Goal: Task Accomplishment & Management: Complete application form

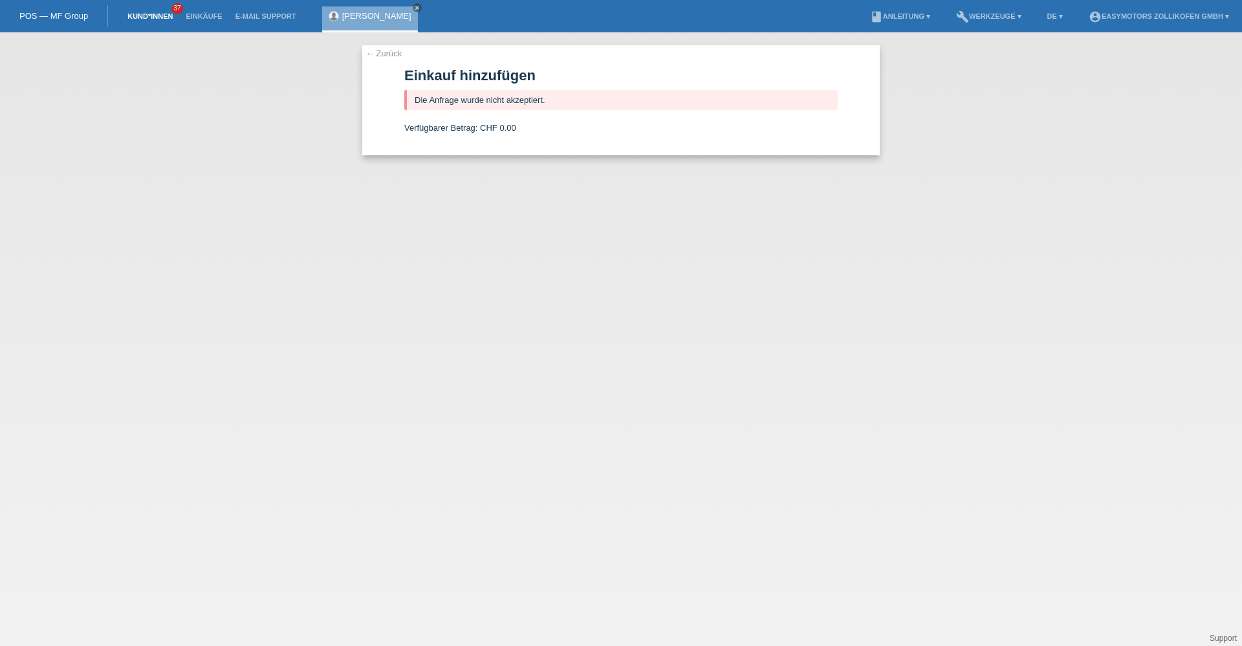
drag, startPoint x: 166, startPoint y: 10, endPoint x: 158, endPoint y: 12, distance: 8.6
click at [166, 10] on li "Kund*innen 37" at bounding box center [150, 16] width 58 height 33
click at [149, 14] on link "Kund*innen" at bounding box center [150, 16] width 58 height 8
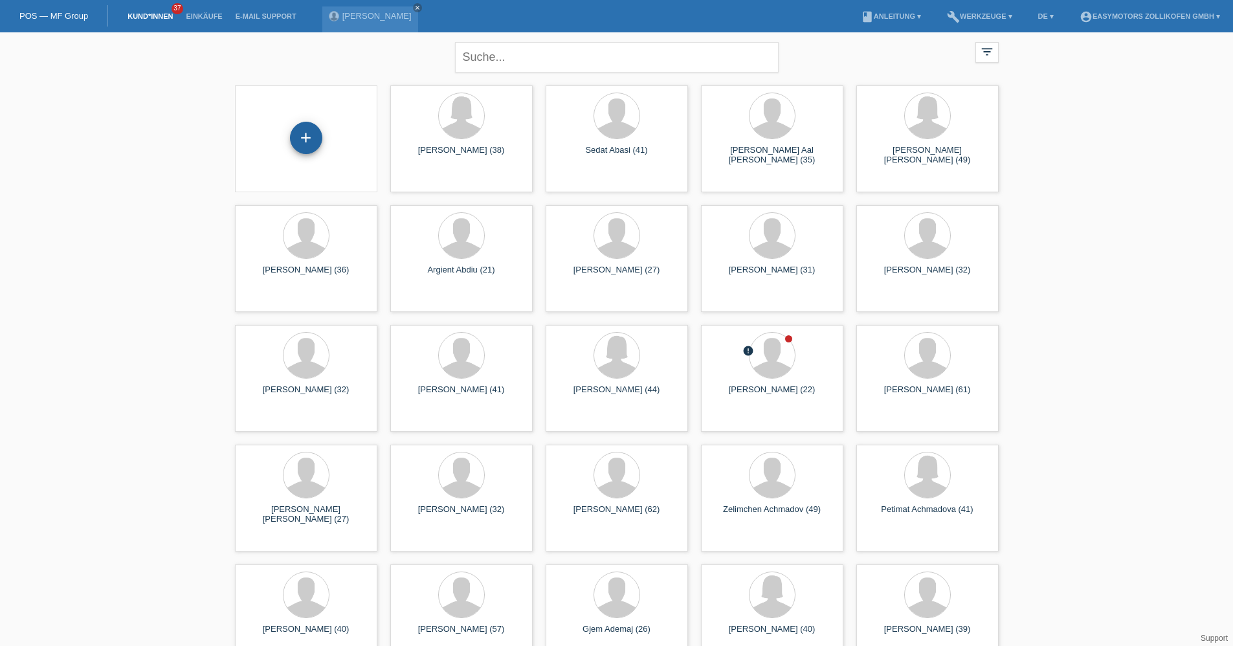
click at [292, 137] on div "+" at bounding box center [306, 138] width 31 height 22
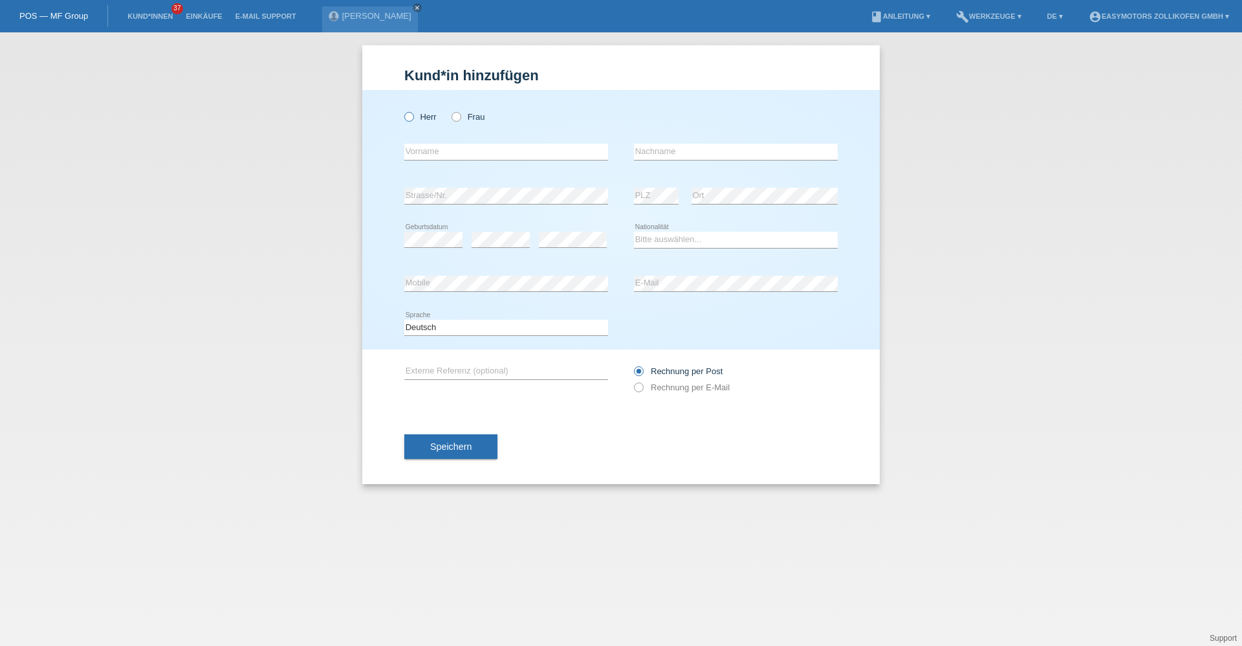
click at [414, 116] on label "Herr" at bounding box center [420, 117] width 32 height 10
click at [413, 116] on input "Herr" at bounding box center [408, 116] width 8 height 8
radio input "true"
click at [458, 111] on div "Herr Frau" at bounding box center [506, 117] width 204 height 27
click at [463, 114] on label "Frau" at bounding box center [468, 117] width 33 height 10
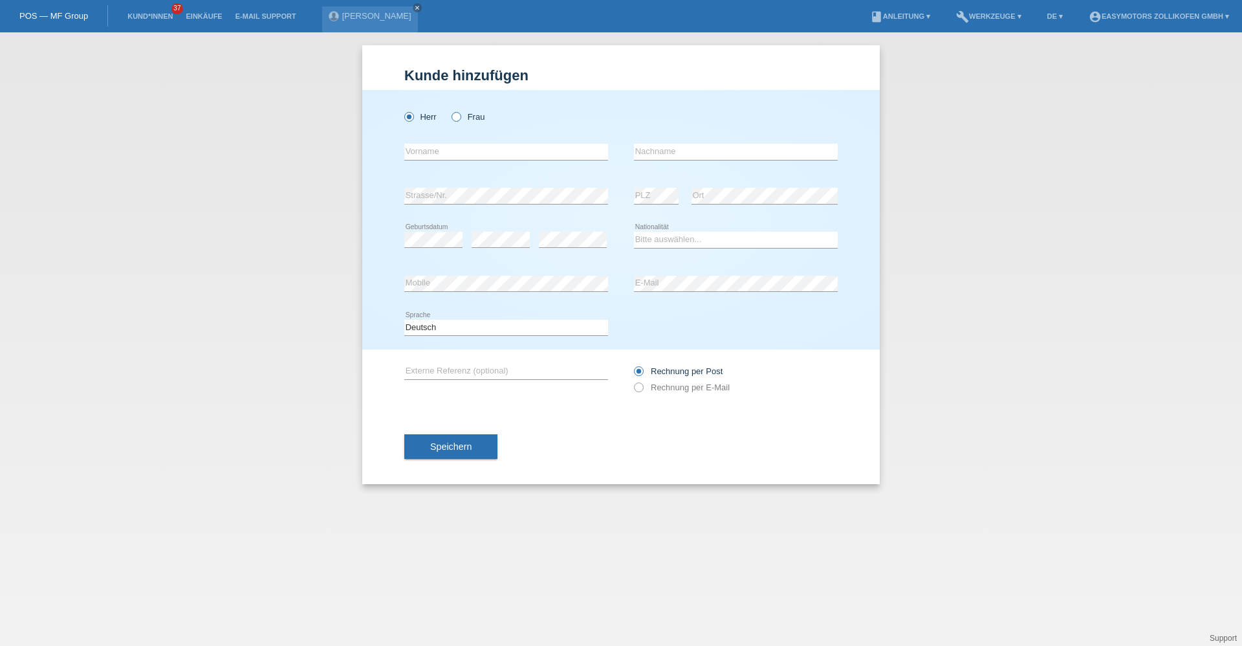
click at [460, 114] on input "Frau" at bounding box center [456, 116] width 8 height 8
radio input "true"
click at [462, 157] on input "text" at bounding box center [506, 152] width 204 height 16
type input "Tifa"
click at [704, 153] on input "text" at bounding box center [736, 152] width 204 height 16
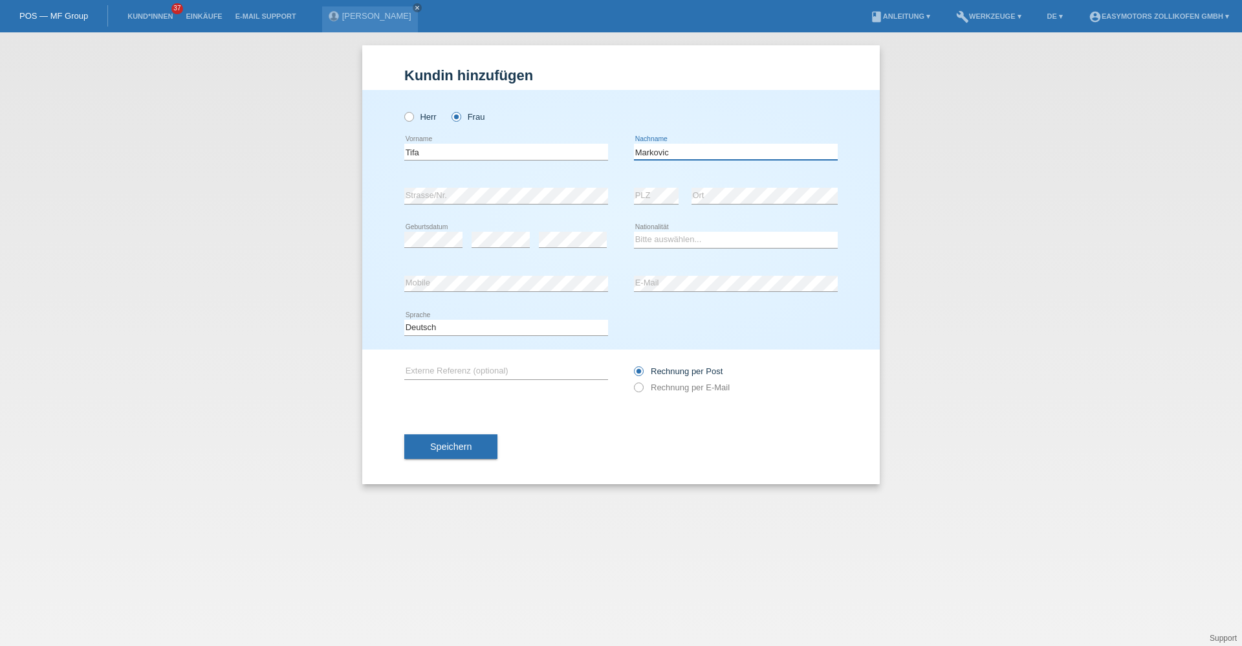
type input "Markovic"
click at [865, 277] on div "Herr Frau Tifa error Vorname" at bounding box center [621, 219] width 518 height 259
click at [698, 243] on select "Bitte auswählen... Schweiz Deutschland Liechtenstein Österreich ------------ Af…" at bounding box center [736, 240] width 204 height 16
click at [698, 244] on select "Bitte auswählen... Schweiz Deutschland Liechtenstein Österreich ------------ Af…" at bounding box center [736, 240] width 204 height 16
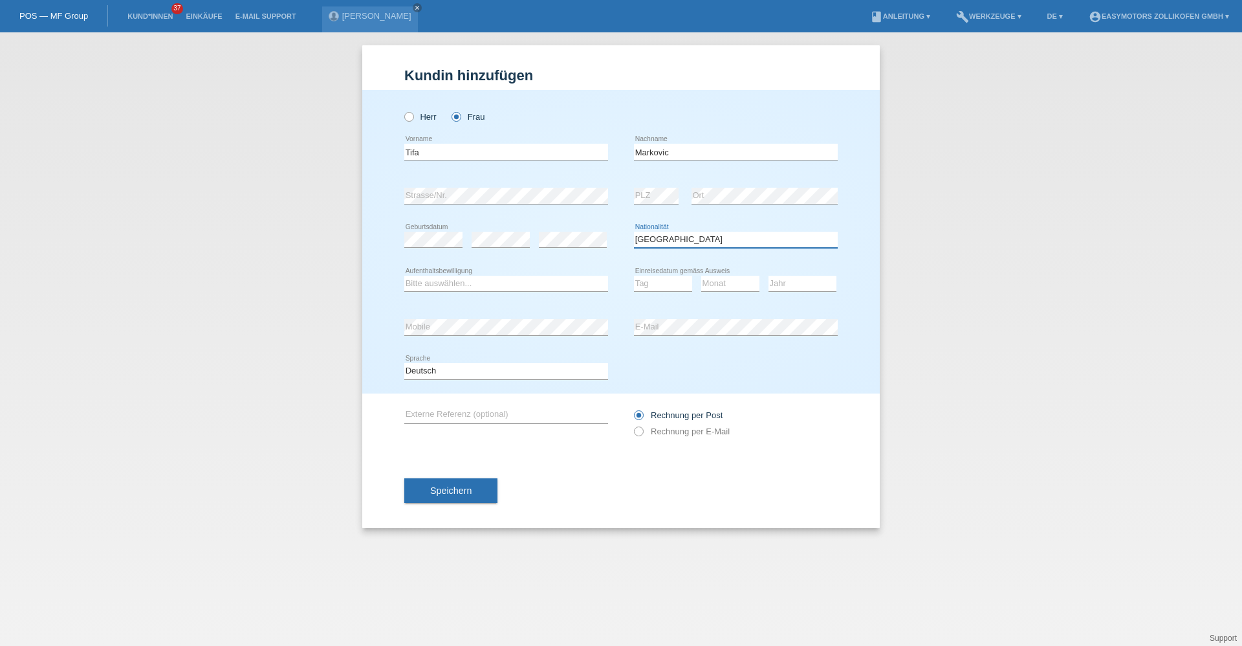
click at [699, 241] on select "Bitte auswählen... Schweiz Deutschland Liechtenstein Österreich ------------ Af…" at bounding box center [736, 240] width 204 height 16
drag, startPoint x: 699, startPoint y: 241, endPoint x: 632, endPoint y: 248, distance: 67.7
click at [632, 248] on div "error Geburtsdatum error error Bitte auswählen..." at bounding box center [621, 240] width 434 height 44
click at [684, 232] on select "Bitte auswählen... Schweiz Deutschland Liechtenstein Österreich ------------ Af…" at bounding box center [736, 240] width 204 height 16
drag, startPoint x: 678, startPoint y: 236, endPoint x: 624, endPoint y: 235, distance: 54.4
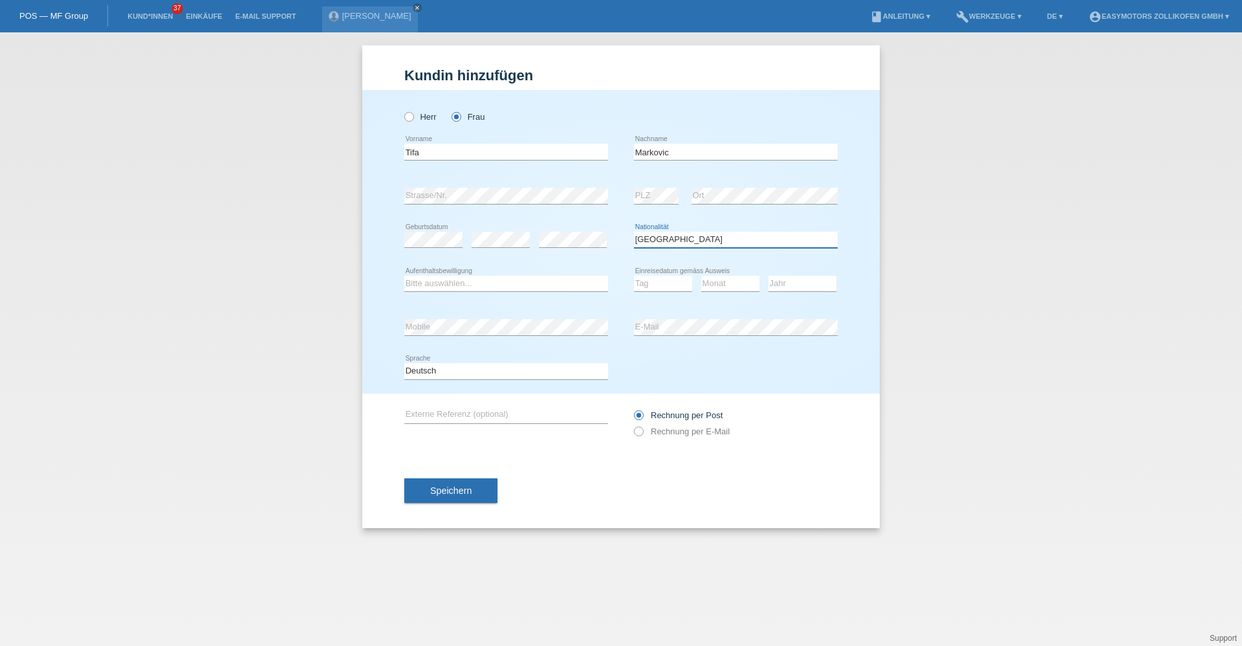
click at [624, 235] on div "error Geburtsdatum error error Bitte auswählen..." at bounding box center [621, 240] width 434 height 44
select select "AT"
click at [462, 276] on select "Bitte auswählen... C B B - Flüchtlingsstatus Andere" at bounding box center [506, 284] width 204 height 16
select select "B"
click at [404, 276] on select "Bitte auswählen... C B B - Flüchtlingsstatus Andere" at bounding box center [506, 284] width 204 height 16
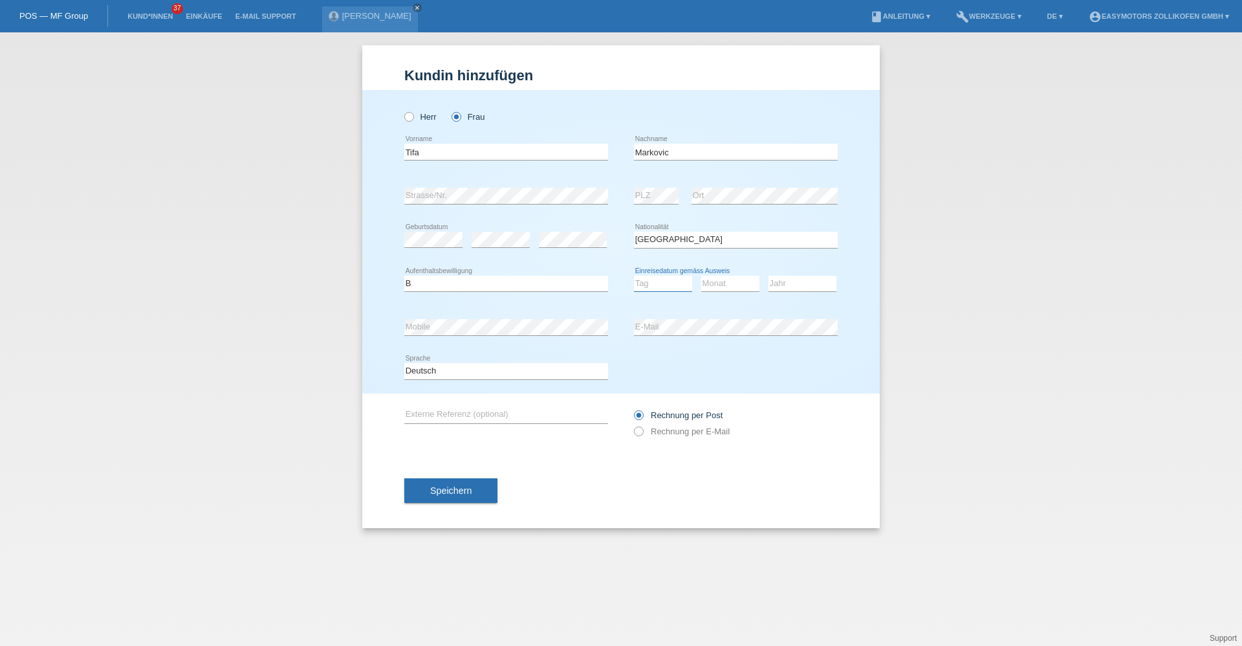
click at [665, 285] on select "Tag 01 02 03 04 05 06 07 08 09 10 11" at bounding box center [663, 284] width 58 height 16
select select "10"
click at [634, 276] on select "Tag 01 02 03 04 05 06 07 08 09 10 11" at bounding box center [663, 284] width 58 height 16
click at [732, 284] on select "Monat 01 02 03 04 05 06 07 08 09 10 11" at bounding box center [730, 284] width 58 height 16
select select "05"
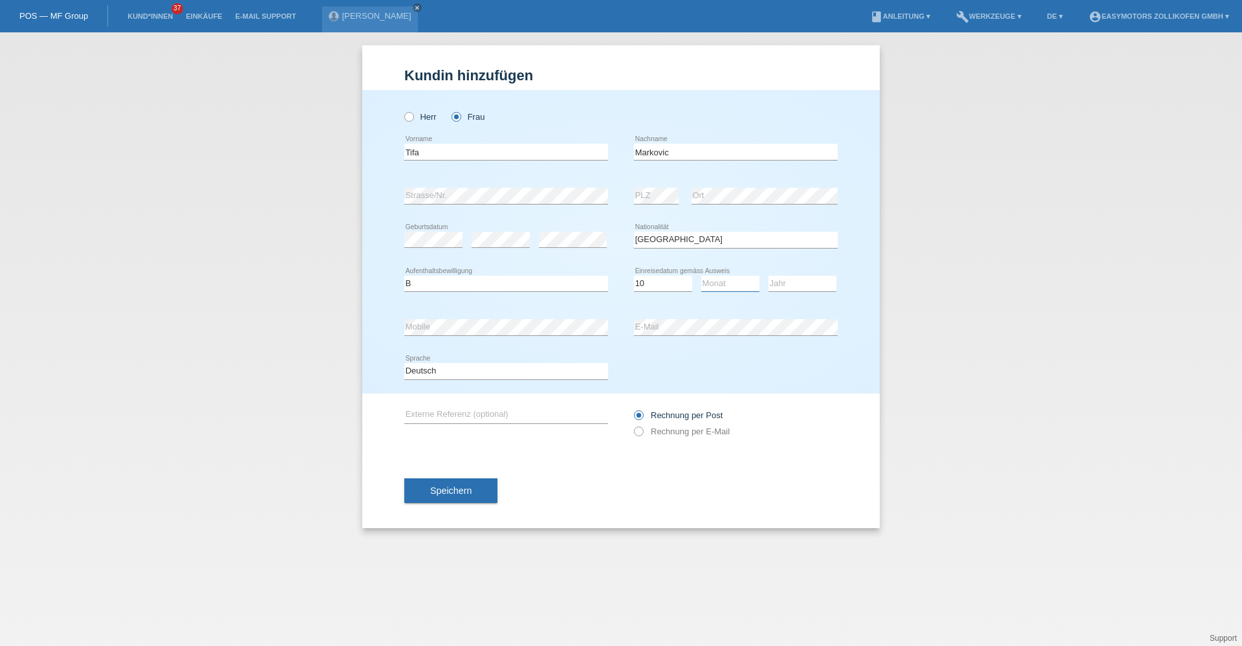
click at [701, 276] on select "Monat 01 02 03 04 05 06 07 08 09 10 11" at bounding box center [730, 284] width 58 height 16
click at [815, 285] on select "Jahr 2025 2024 2023 2022 2021 2020 2019 2018 2017 2016 2015 2014 2013 2012 2011…" at bounding box center [803, 284] width 68 height 16
select select "2025"
click at [769, 276] on select "Jahr 2025 2024 2023 2022 2021 2020 2019 2018 2017 2016 2015 2014 2013 2012 2011…" at bounding box center [803, 284] width 68 height 16
click at [155, 15] on link "Kund*innen" at bounding box center [150, 16] width 58 height 8
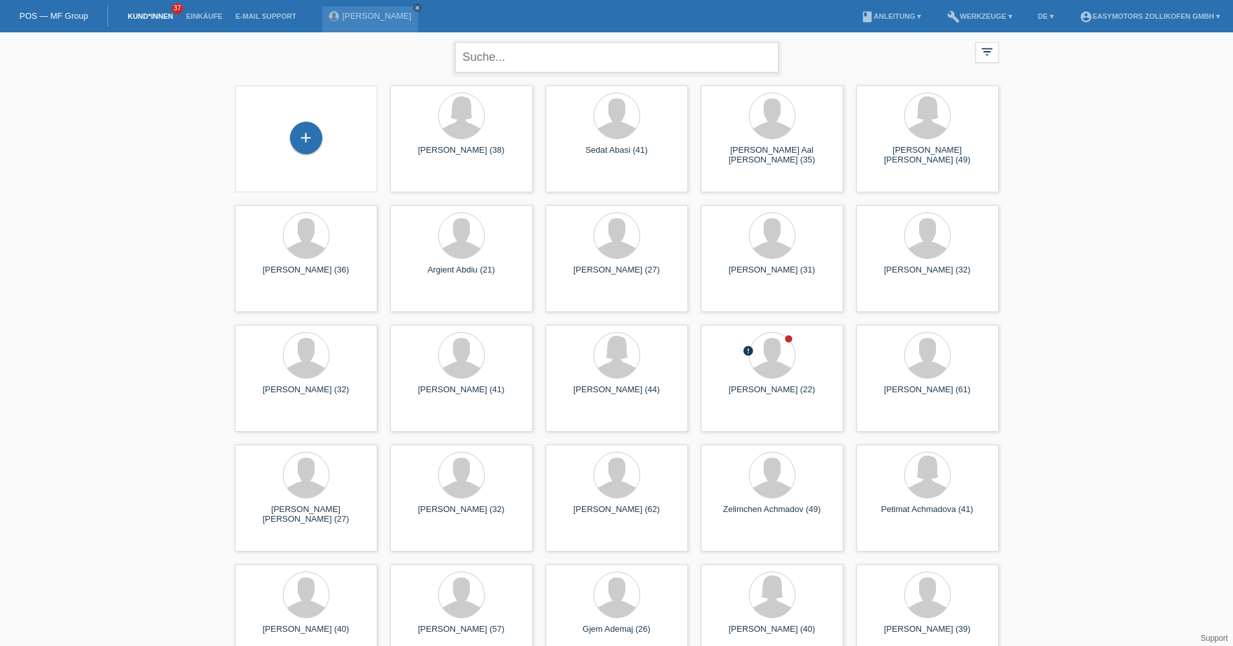
click at [539, 54] on input "text" at bounding box center [617, 57] width 324 height 30
type input "Markovic Tifa"
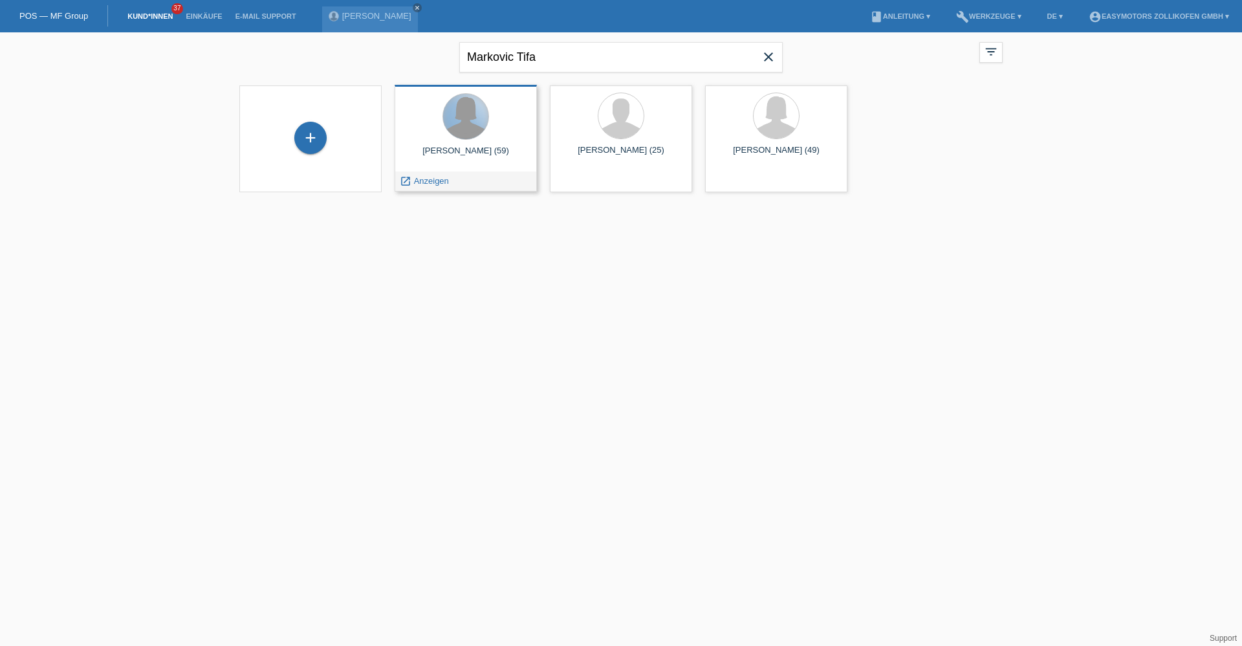
click at [481, 131] on div at bounding box center [465, 116] width 45 height 45
click at [459, 181] on div "launch Anzeigen" at bounding box center [465, 180] width 141 height 19
click at [478, 130] on div at bounding box center [465, 116] width 45 height 45
drag, startPoint x: 426, startPoint y: 176, endPoint x: 432, endPoint y: 184, distance: 10.6
click at [426, 177] on span "Anzeigen" at bounding box center [431, 181] width 35 height 10
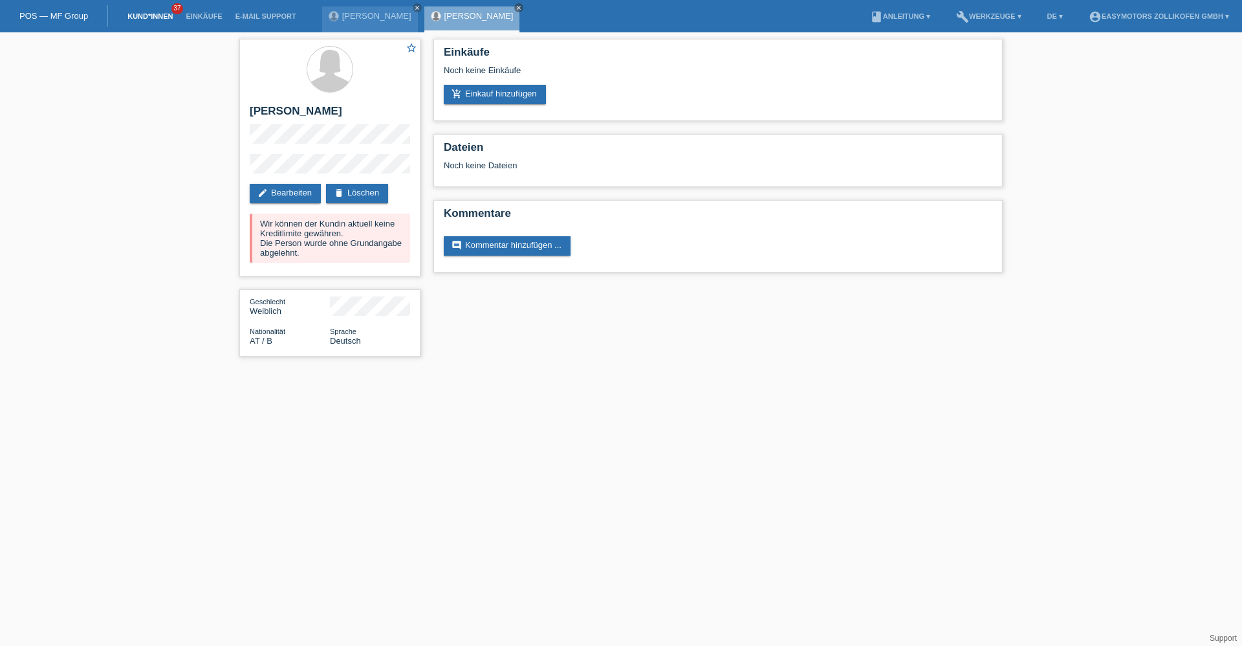
click at [157, 16] on link "Kund*innen" at bounding box center [150, 16] width 58 height 8
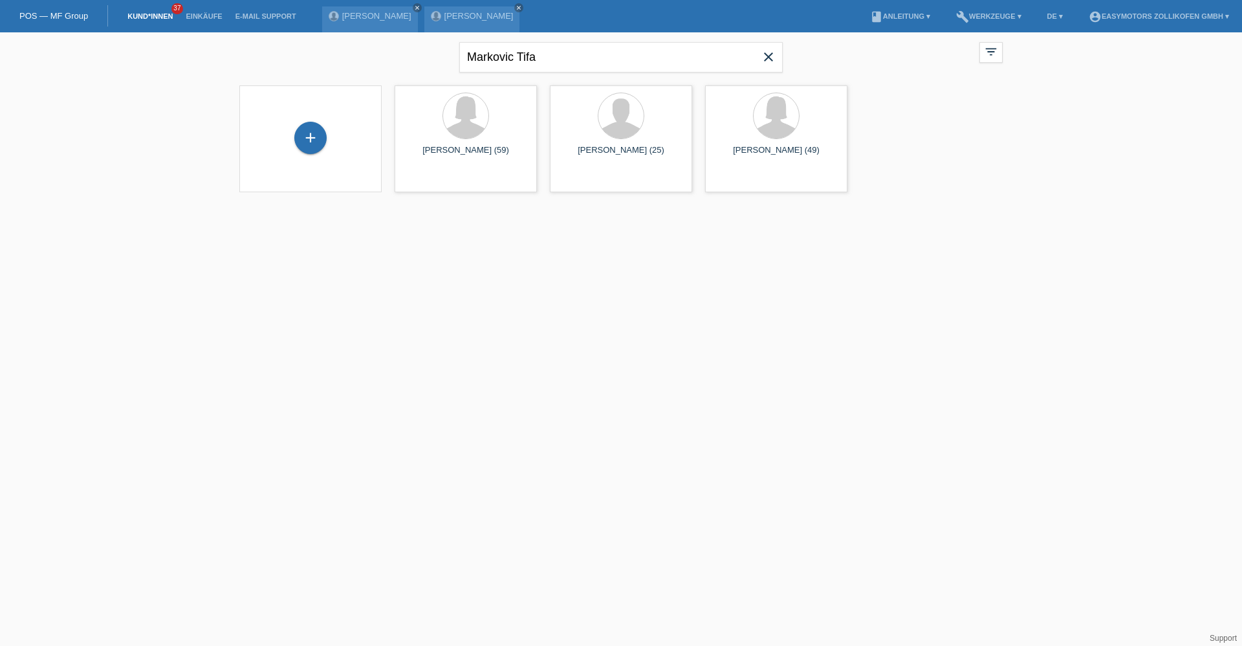
click at [773, 55] on icon "close" at bounding box center [769, 57] width 16 height 16
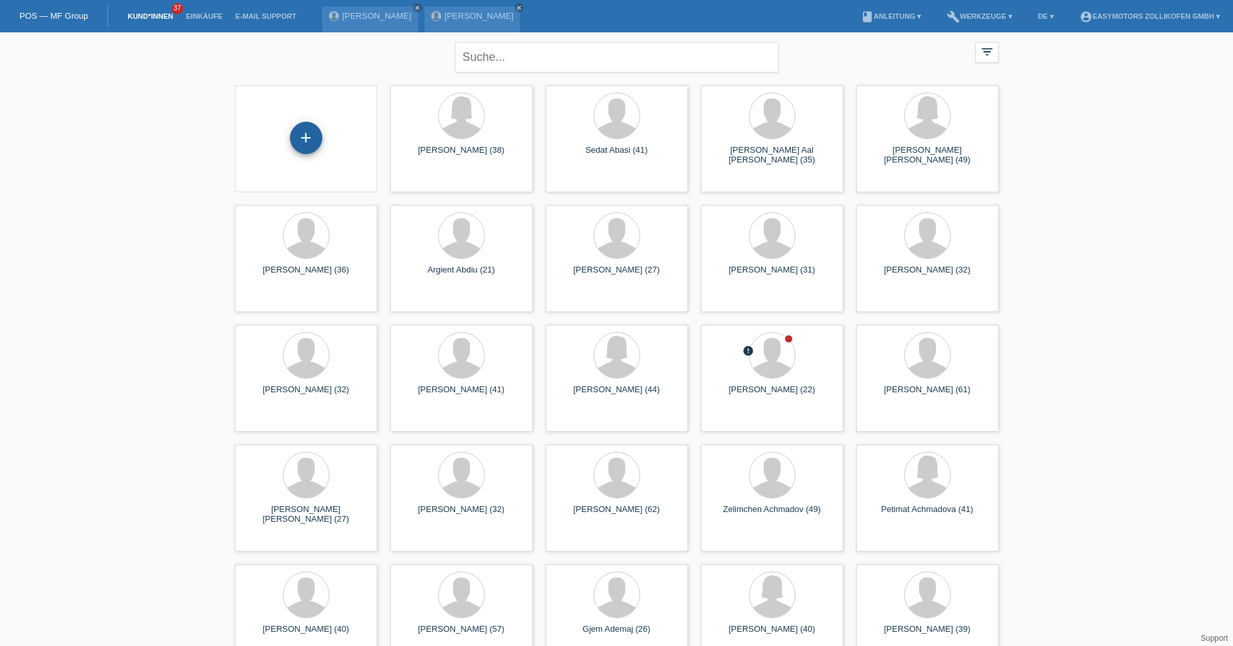
drag, startPoint x: 305, startPoint y: 140, endPoint x: 320, endPoint y: 146, distance: 15.1
click at [306, 140] on div "+" at bounding box center [306, 138] width 32 height 32
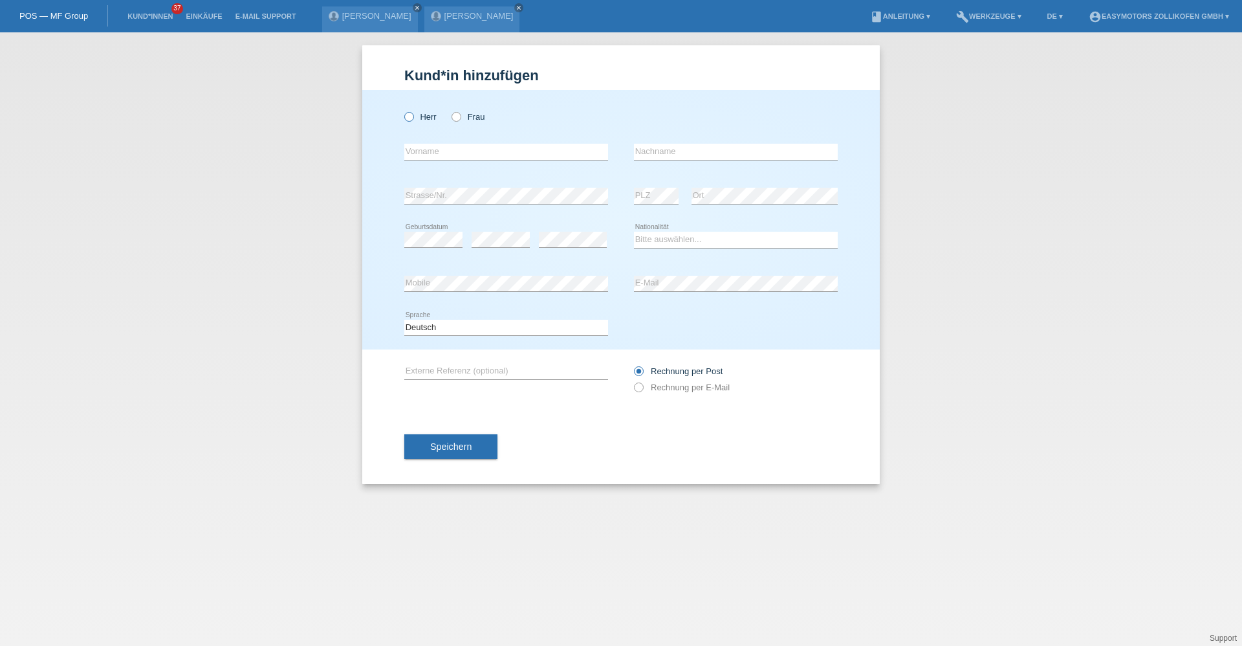
click at [421, 115] on label "Herr" at bounding box center [420, 117] width 32 height 10
click at [413, 115] on input "Herr" at bounding box center [408, 116] width 8 height 8
radio input "true"
click at [454, 151] on input "text" at bounding box center [506, 152] width 204 height 16
type input "[PERSON_NAME]"
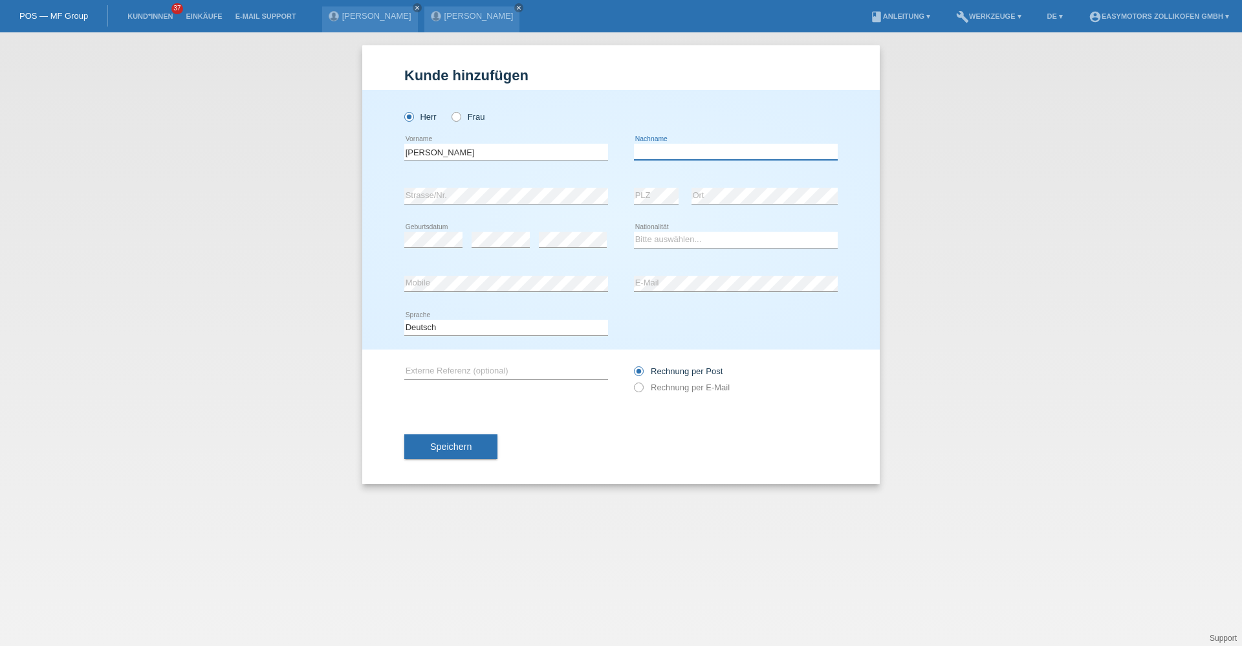
click at [701, 156] on input "text" at bounding box center [736, 152] width 204 height 16
type input "[PERSON_NAME]"
drag, startPoint x: 859, startPoint y: 180, endPoint x: 848, endPoint y: 191, distance: 15.1
click at [858, 180] on div "Herr Frau Carlos Jose error Vorname C" at bounding box center [621, 219] width 518 height 259
click at [698, 241] on select "Bitte auswählen... Schweiz Deutschland Liechtenstein Österreich ------------ Af…" at bounding box center [736, 240] width 204 height 16
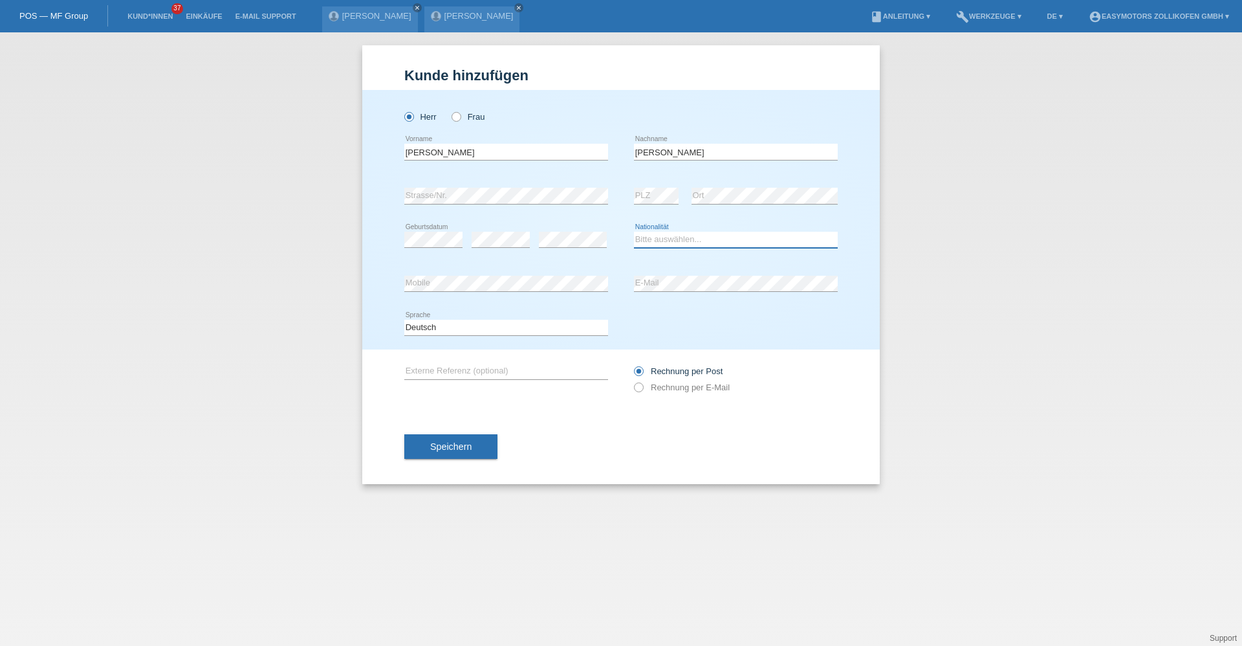
select select "DM"
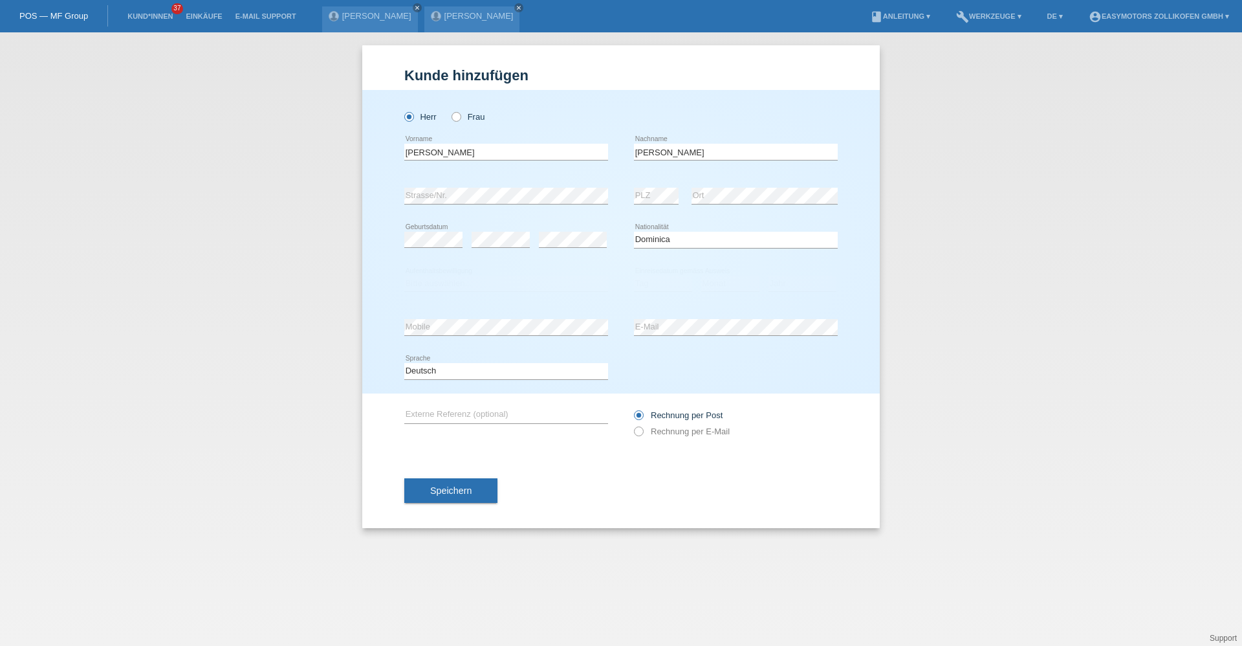
drag, startPoint x: 952, startPoint y: 258, endPoint x: 877, endPoint y: 258, distance: 74.4
click at [947, 258] on div "Kund*in hinzufügen Kunde hinzufügen Kundin hinzufügen Herr Frau Carlos Jose err…" at bounding box center [621, 338] width 1242 height 613
click at [550, 290] on select "Bitte auswählen... C B B - Flüchtlingsstatus Andere" at bounding box center [506, 284] width 204 height 16
select select "C"
click at [404, 276] on select "Bitte auswählen... C B B - Flüchtlingsstatus Andere" at bounding box center [506, 284] width 204 height 16
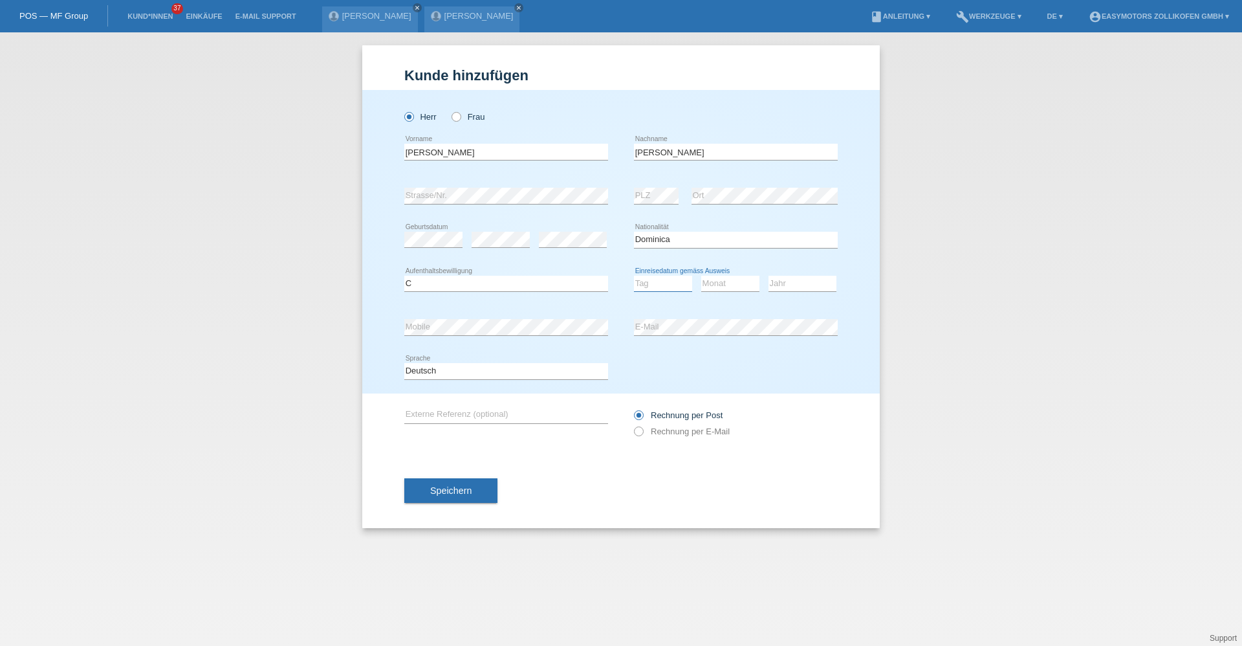
click at [653, 279] on select "Tag 01 02 03 04 05 06 07 08 09 10 11" at bounding box center [663, 284] width 58 height 16
select select "10"
click at [634, 276] on select "Tag 01 02 03 04 05 06 07 08 09 10 11" at bounding box center [663, 284] width 58 height 16
drag, startPoint x: 721, startPoint y: 283, endPoint x: 720, endPoint y: 291, distance: 7.9
click at [721, 283] on select "Monat 01 02 03 04 05 06 07 08 09 10 11" at bounding box center [730, 284] width 58 height 16
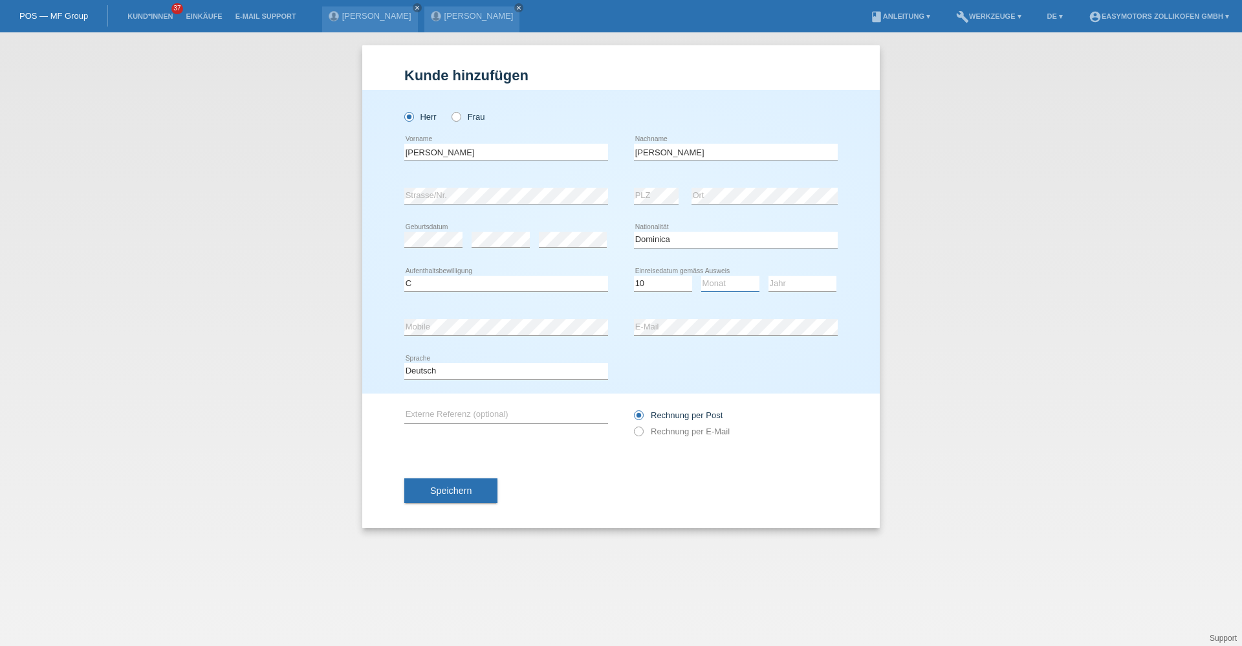
select select "09"
click at [701, 276] on select "Monat 01 02 03 04 05 06 07 08 09 10 11" at bounding box center [730, 284] width 58 height 16
click at [807, 279] on select "Jahr 2025 2024 2023 2022 2021 2020 2019 2018 2017 2016 2015 2014 2013 2012 2011…" at bounding box center [803, 284] width 68 height 16
select select "1995"
click at [769, 276] on select "Jahr 2025 2024 2023 2022 2021 2020 2019 2018 2017 2016 2015 2014 2013 2012 2011…" at bounding box center [803, 284] width 68 height 16
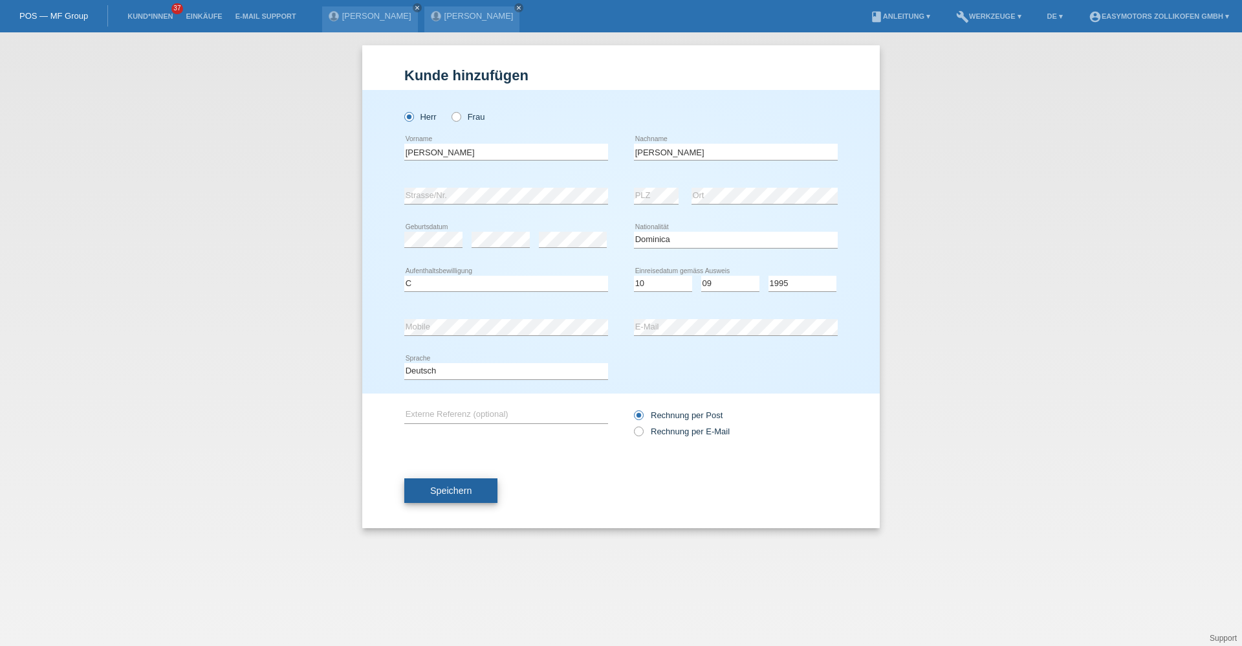
click at [462, 492] on span "Speichern" at bounding box center [450, 490] width 41 height 10
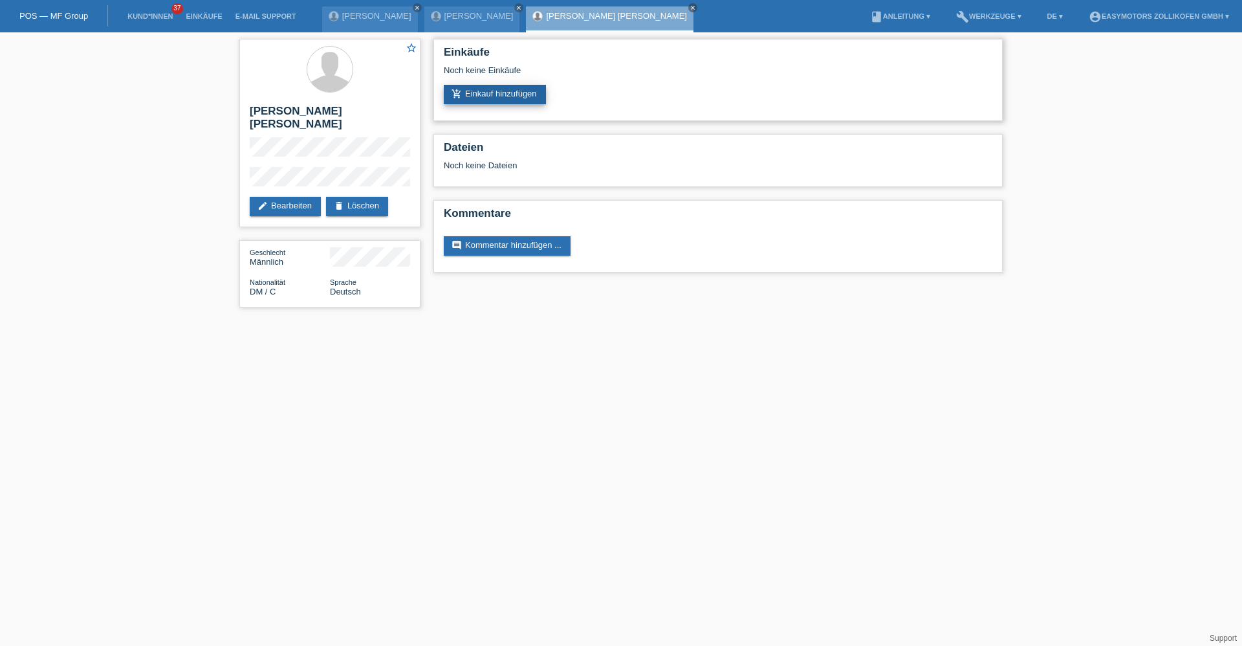
click at [516, 92] on link "add_shopping_cart Einkauf hinzufügen" at bounding box center [495, 94] width 102 height 19
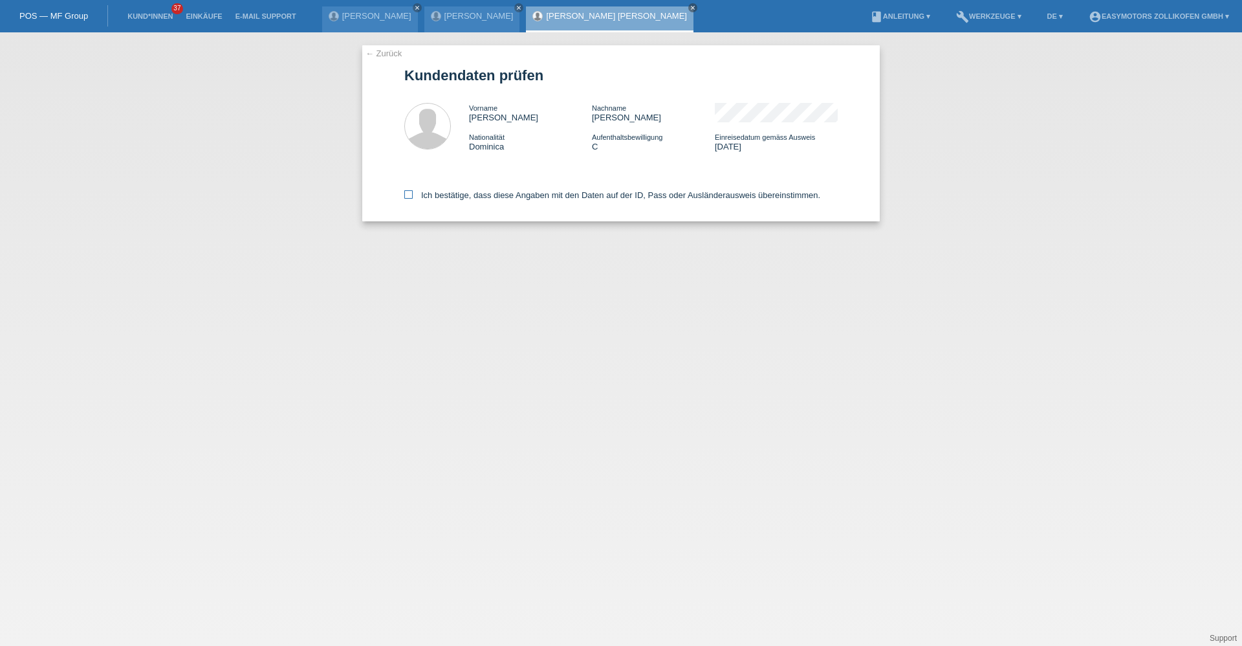
click at [408, 196] on icon at bounding box center [408, 194] width 8 height 8
click at [408, 196] on input "Ich bestätige, dass diese Angaben mit den Daten auf der ID, Pass oder Ausländer…" at bounding box center [408, 194] width 8 height 8
checkbox input "true"
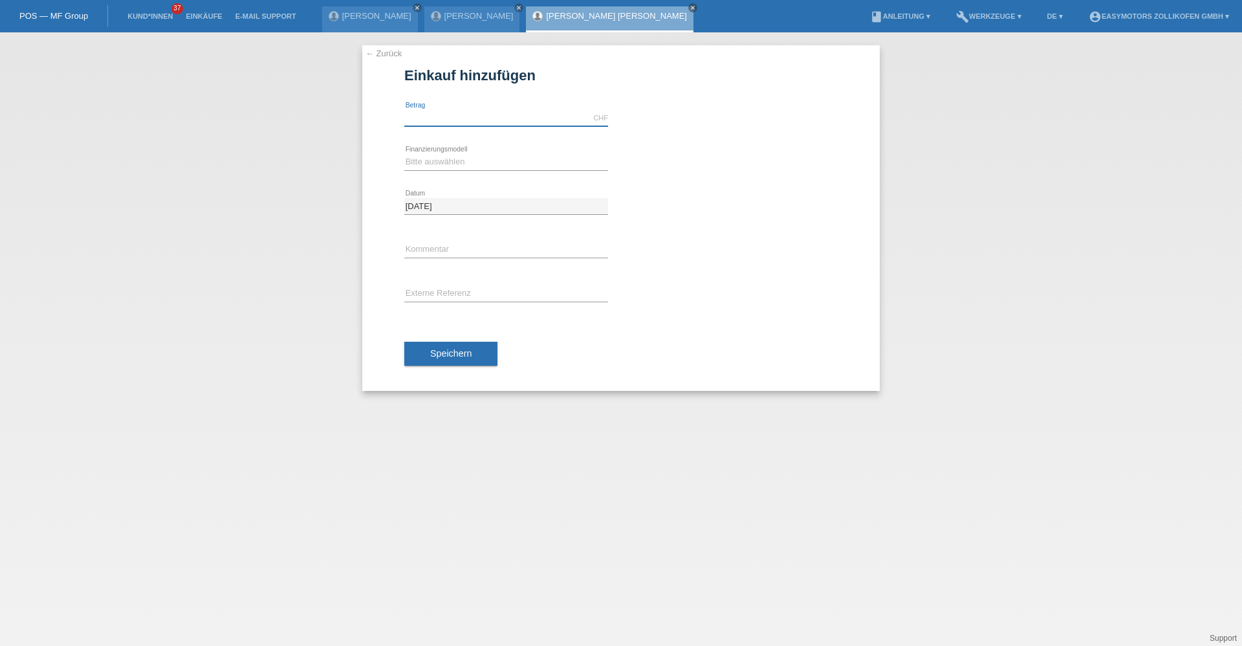
click at [462, 122] on input "text" at bounding box center [506, 118] width 204 height 16
click at [430, 115] on input "text" at bounding box center [506, 118] width 204 height 16
type input "4990.00"
click at [455, 160] on select "Bitte auswählen Fixe Raten Kauf auf Rechnung mit Teilzahlungsoption" at bounding box center [506, 162] width 204 height 16
select select "67"
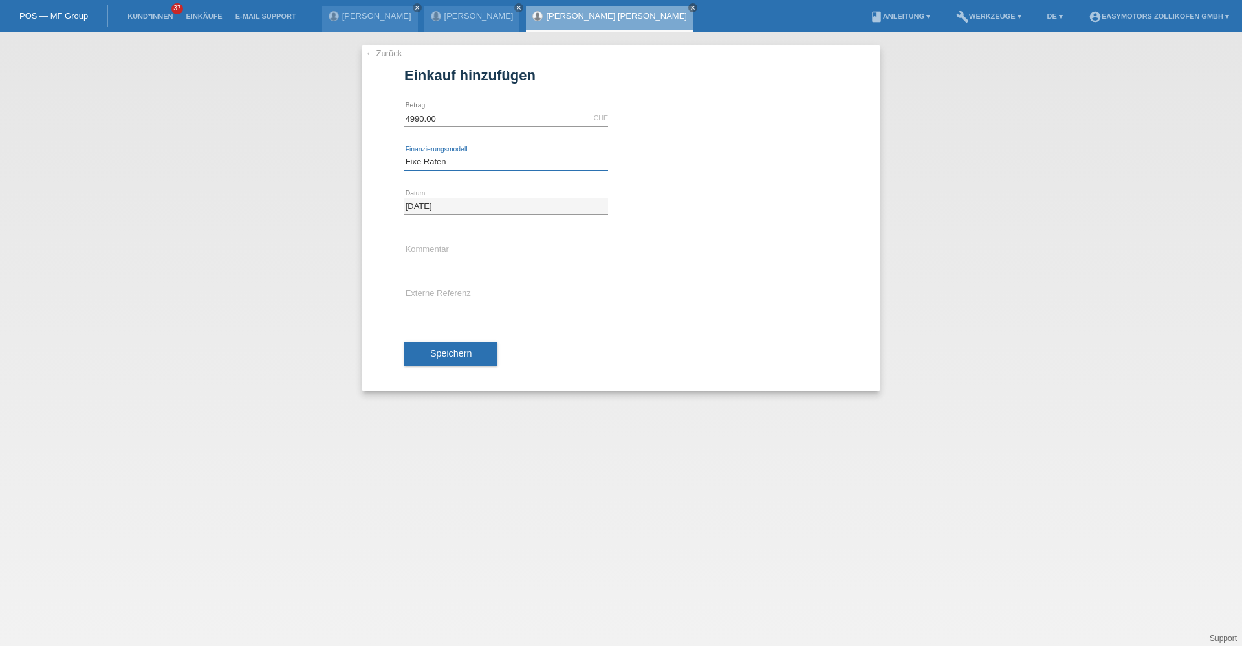
click at [404, 154] on select "Bitte auswählen Fixe Raten Kauf auf Rechnung mit Teilzahlungsoption" at bounding box center [506, 162] width 204 height 16
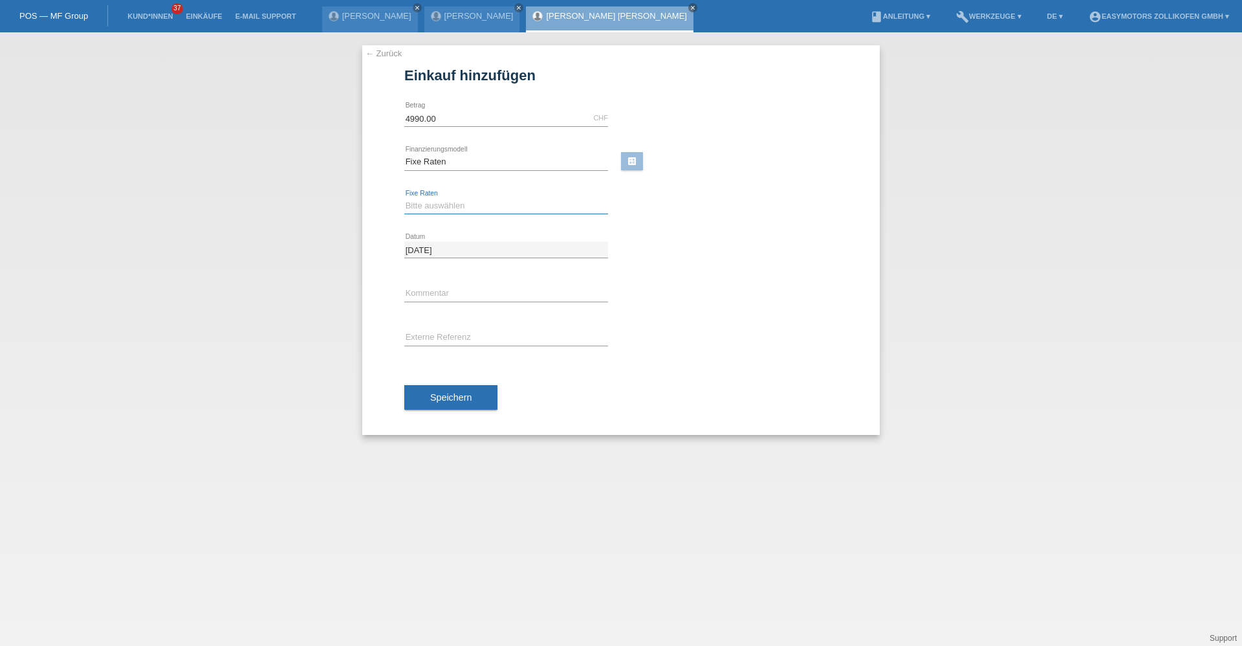
click at [447, 204] on select "Bitte auswählen 12 Raten 24 Raten 36 Raten 48 Raten" at bounding box center [506, 206] width 204 height 16
select select "136"
click at [404, 198] on select "Bitte auswählen 12 Raten 24 Raten 36 Raten 48 Raten" at bounding box center [506, 206] width 204 height 16
click at [435, 291] on input "text" at bounding box center [506, 293] width 204 height 16
drag, startPoint x: 388, startPoint y: 377, endPoint x: 393, endPoint y: 382, distance: 7.3
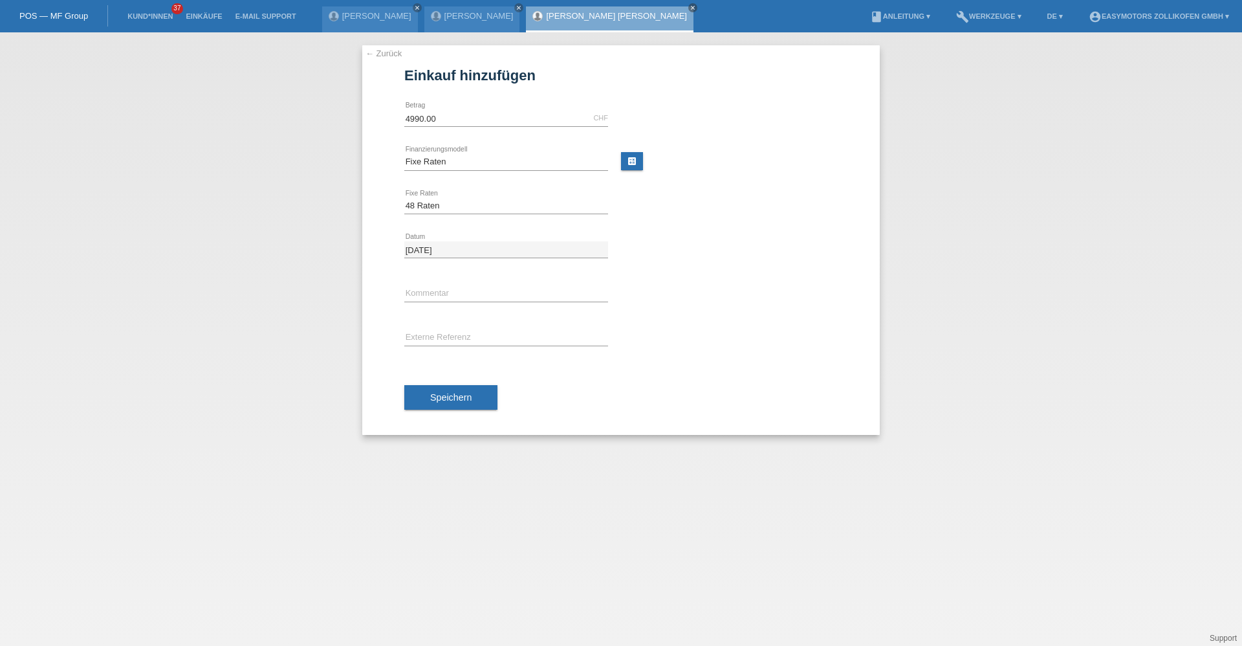
click at [388, 377] on div "← Zurück Einkauf hinzufügen Verfügbarer Betrag: 4990.00 CHF error [GEOGRAPHIC_D…" at bounding box center [621, 240] width 518 height 390
click at [430, 397] on span "Speichern" at bounding box center [450, 397] width 41 height 10
